Goal: Task Accomplishment & Management: Complete application form

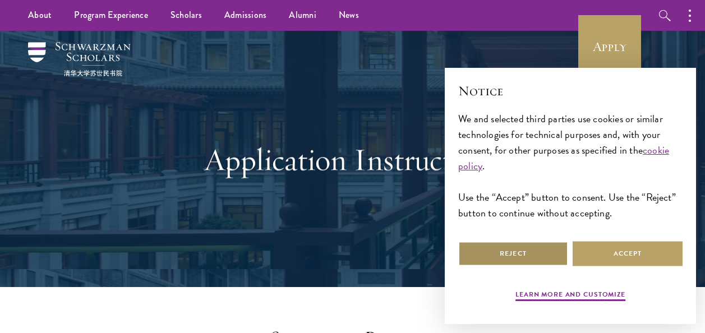
click at [530, 254] on button "Reject" at bounding box center [513, 253] width 110 height 25
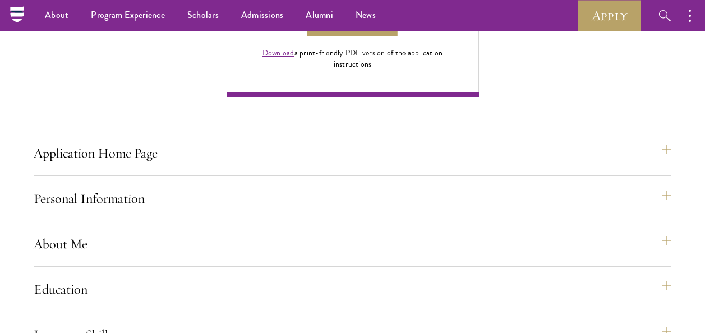
scroll to position [841, 0]
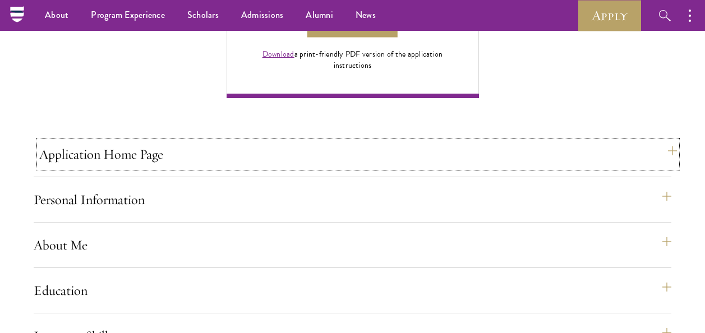
click at [611, 168] on button "Application Home Page" at bounding box center [357, 154] width 637 height 27
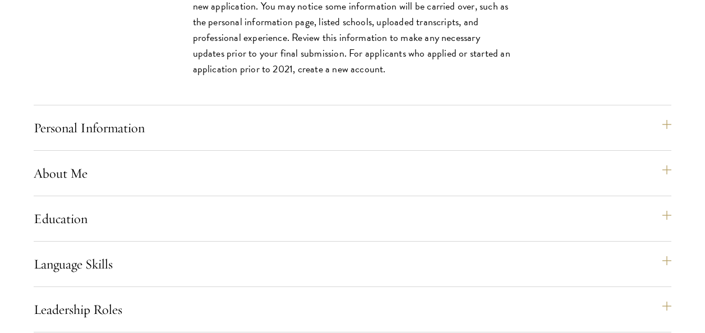
scroll to position [1272, 0]
click at [599, 150] on div "Personal Information This section requests applicant biographical and contact i…" at bounding box center [352, 132] width 637 height 36
click at [602, 141] on button "Personal Information" at bounding box center [357, 127] width 637 height 27
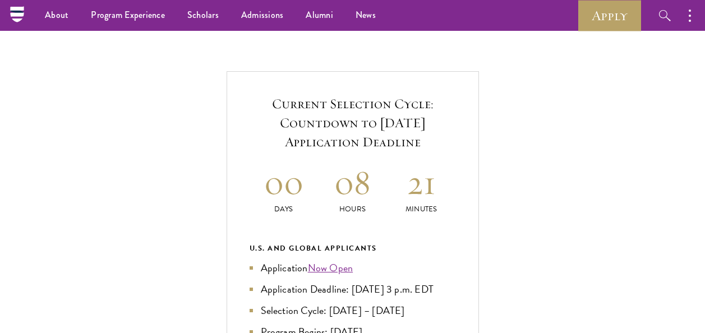
scroll to position [339, 0]
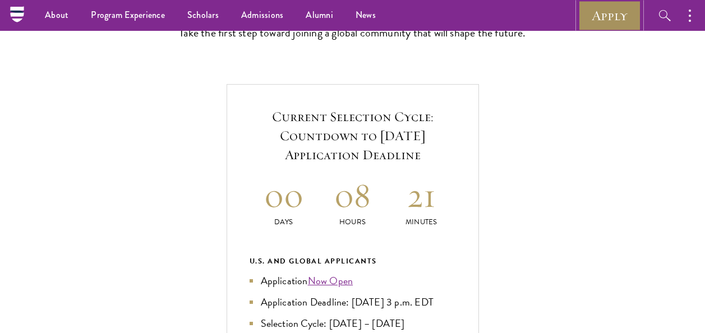
click at [610, 19] on link "Apply" at bounding box center [609, 15] width 63 height 31
